Goal: Information Seeking & Learning: Learn about a topic

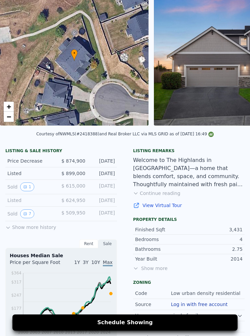
scroll to position [45, 0]
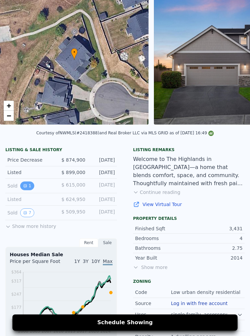
click at [28, 186] on button "1" at bounding box center [27, 185] width 14 height 9
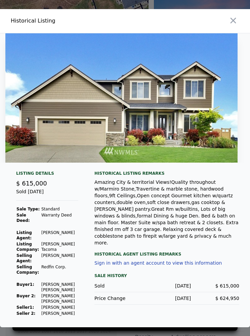
scroll to position [0, 0]
click at [234, 25] on icon "button" at bounding box center [233, 20] width 9 height 9
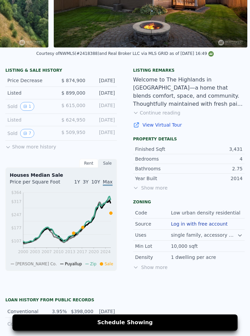
scroll to position [122, 0]
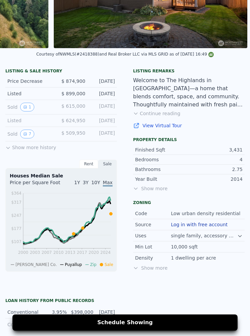
click at [11, 147] on button "Show more history" at bounding box center [30, 145] width 51 height 9
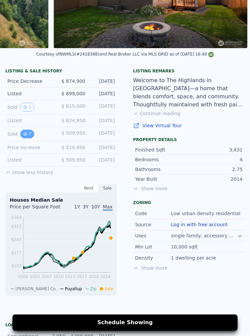
click at [32, 137] on button "7" at bounding box center [27, 134] width 14 height 9
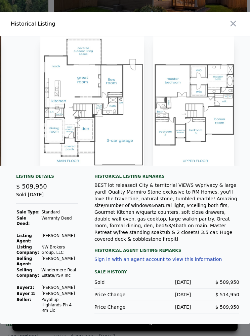
scroll to position [0, 0]
click at [228, 30] on button "button" at bounding box center [234, 24] width 12 height 12
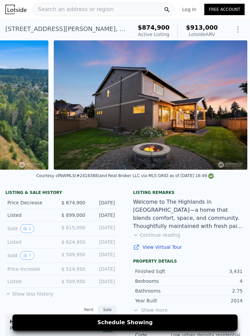
click at [199, 153] on img at bounding box center [151, 104] width 194 height 129
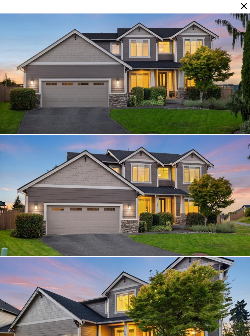
click at [242, 3] on icon at bounding box center [244, 5] width 9 height 9
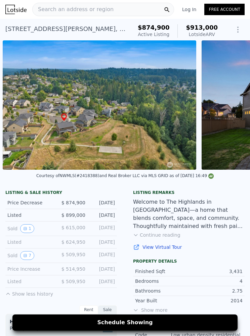
scroll to position [58, 0]
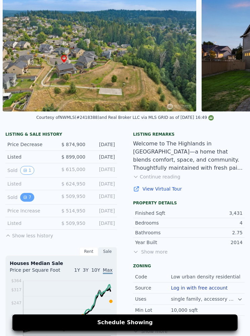
click at [28, 197] on button "7" at bounding box center [27, 197] width 14 height 9
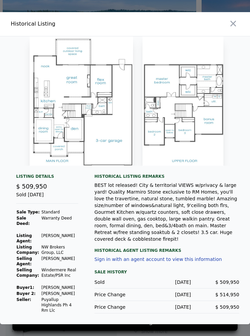
scroll to position [0, 714]
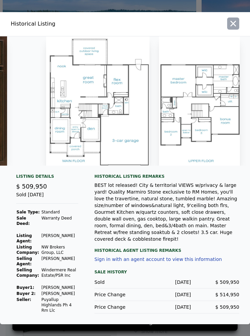
click at [232, 28] on icon "button" at bounding box center [233, 23] width 9 height 9
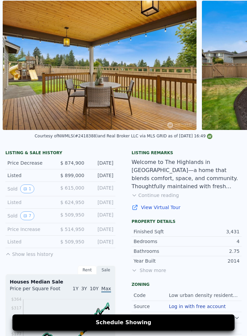
scroll to position [22, 0]
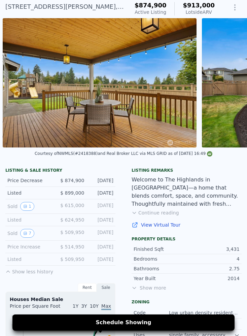
click at [182, 111] on img at bounding box center [100, 82] width 194 height 129
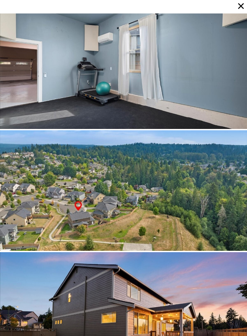
scroll to position [4512, 0]
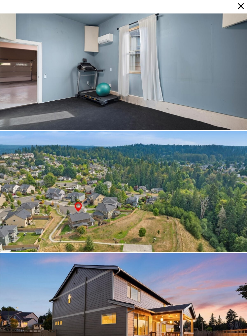
click at [188, 275] on div at bounding box center [123, 313] width 247 height 121
click at [160, 302] on div at bounding box center [123, 313] width 247 height 121
click at [215, 131] on div at bounding box center [123, 191] width 247 height 121
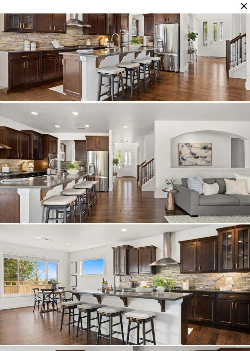
scroll to position [1950, 0]
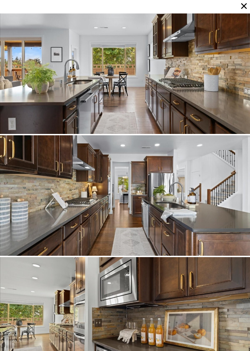
click at [241, 8] on icon at bounding box center [244, 5] width 9 height 9
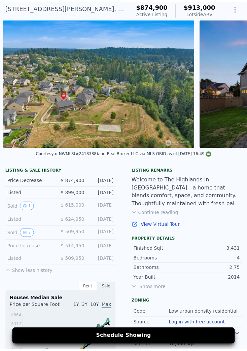
scroll to position [0, 7726]
